Goal: Navigation & Orientation: Find specific page/section

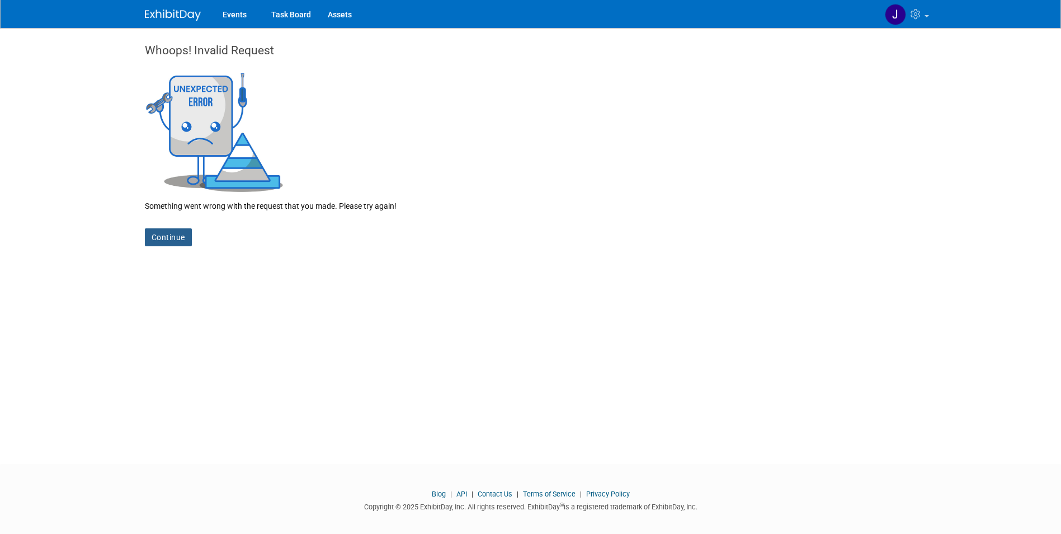
click at [154, 237] on link "Continue" at bounding box center [168, 237] width 47 height 18
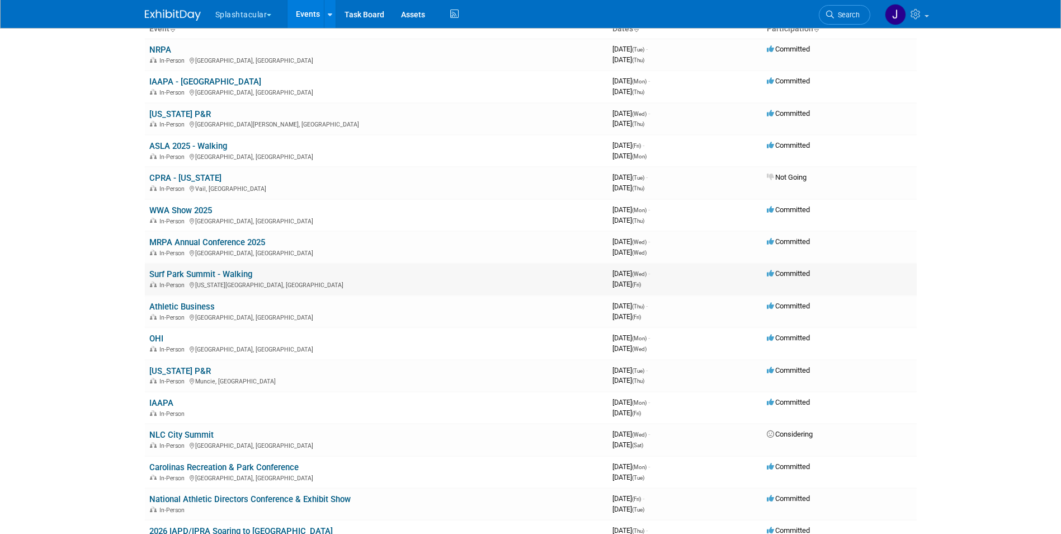
scroll to position [56, 0]
